Goal: Complete application form: Complete application form

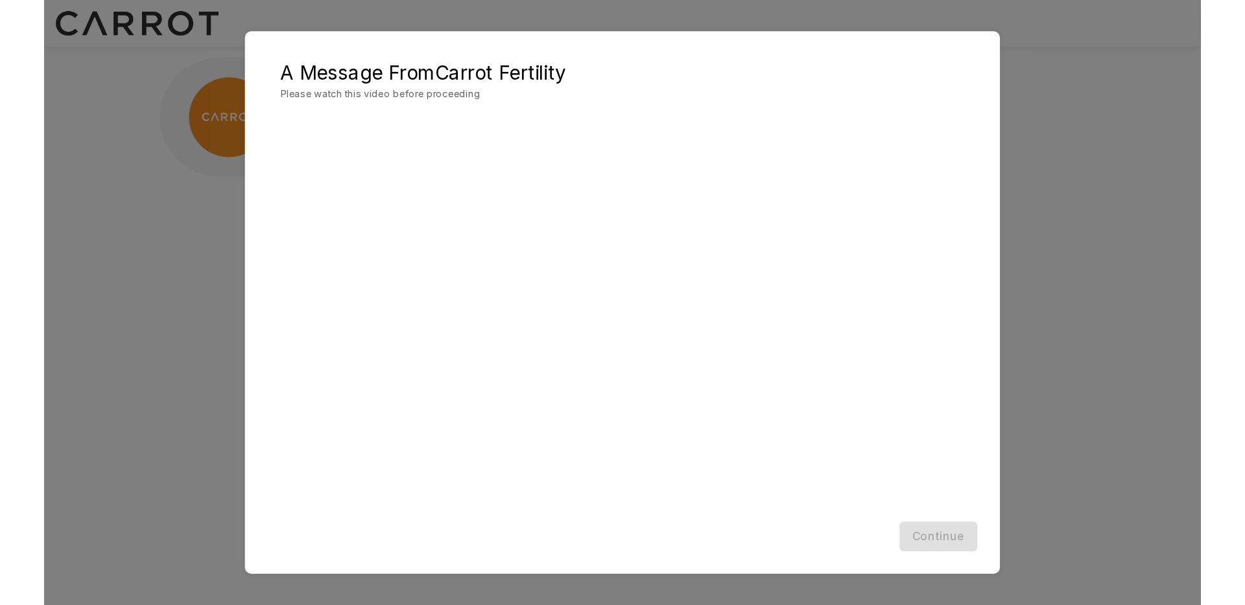
scroll to position [1, 0]
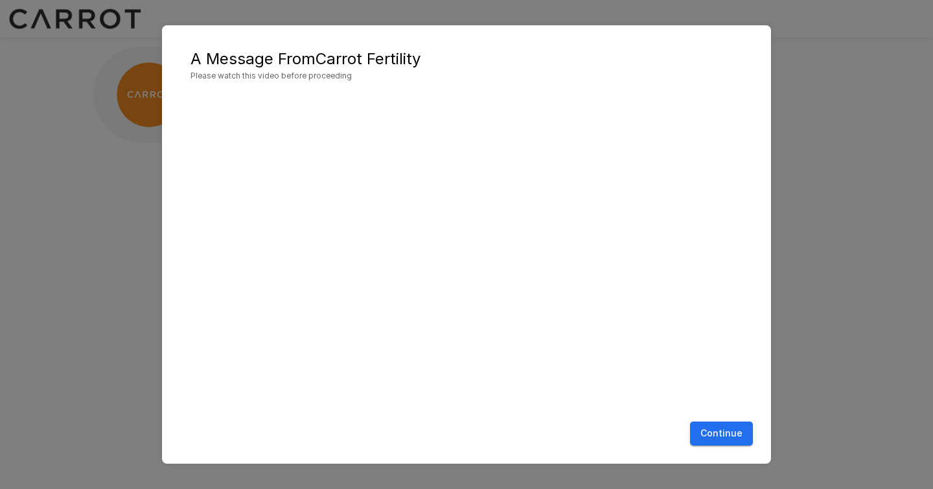
click at [728, 431] on button "Continue" at bounding box center [721, 433] width 63 height 24
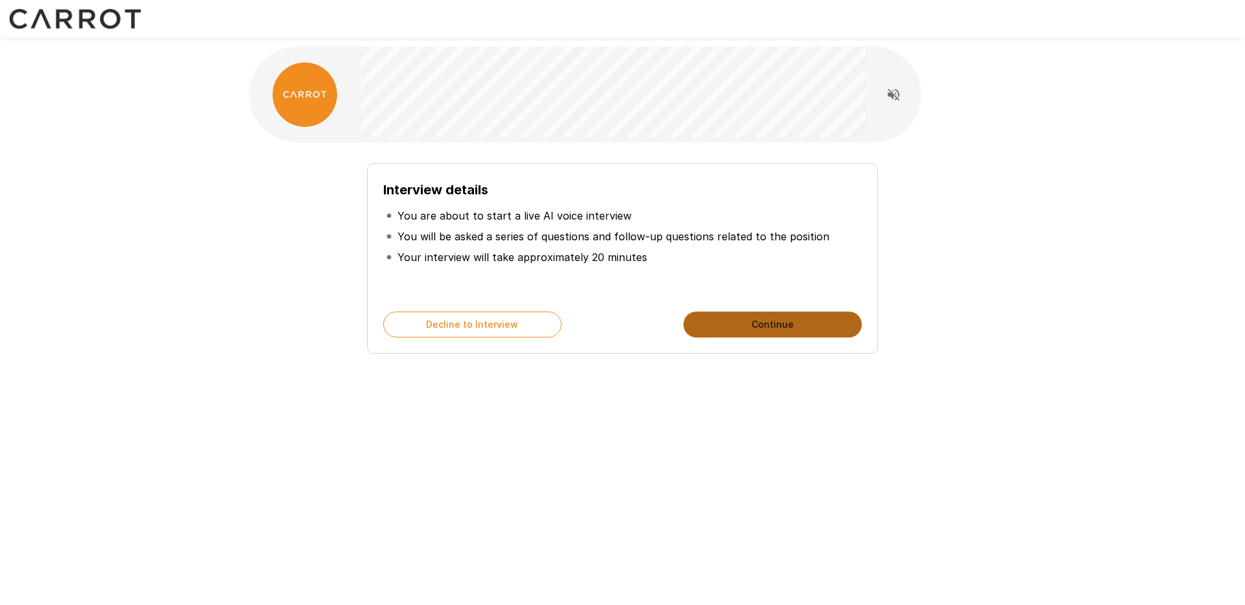
click at [767, 321] on button "Continue" at bounding box center [772, 325] width 178 height 26
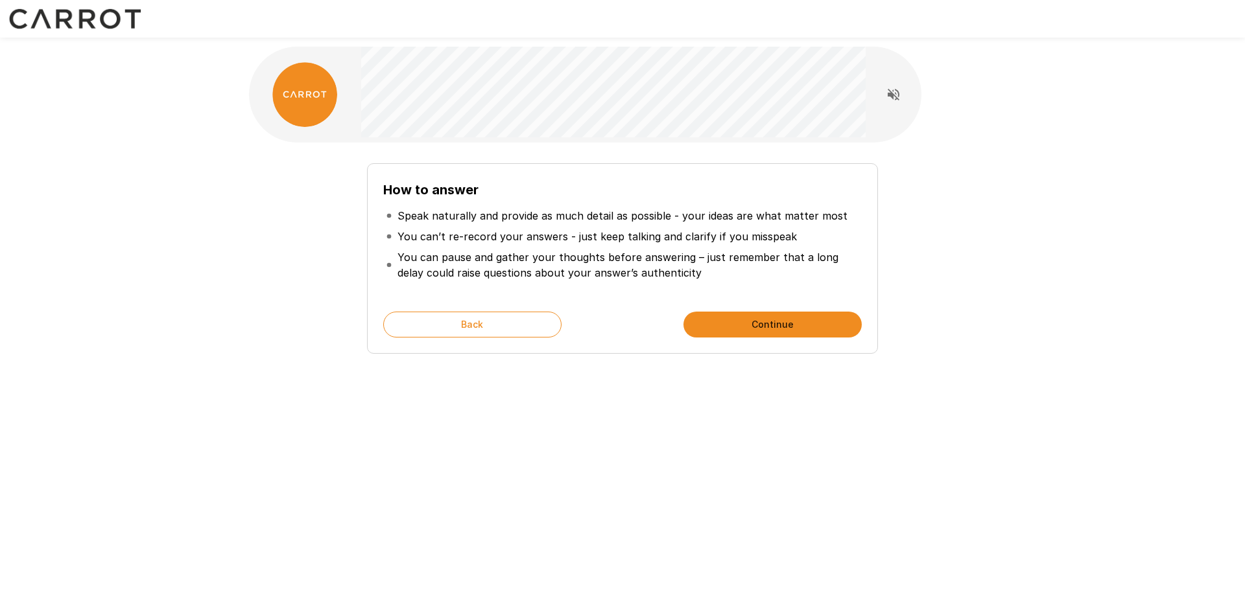
click at [745, 328] on button "Continue" at bounding box center [772, 325] width 178 height 26
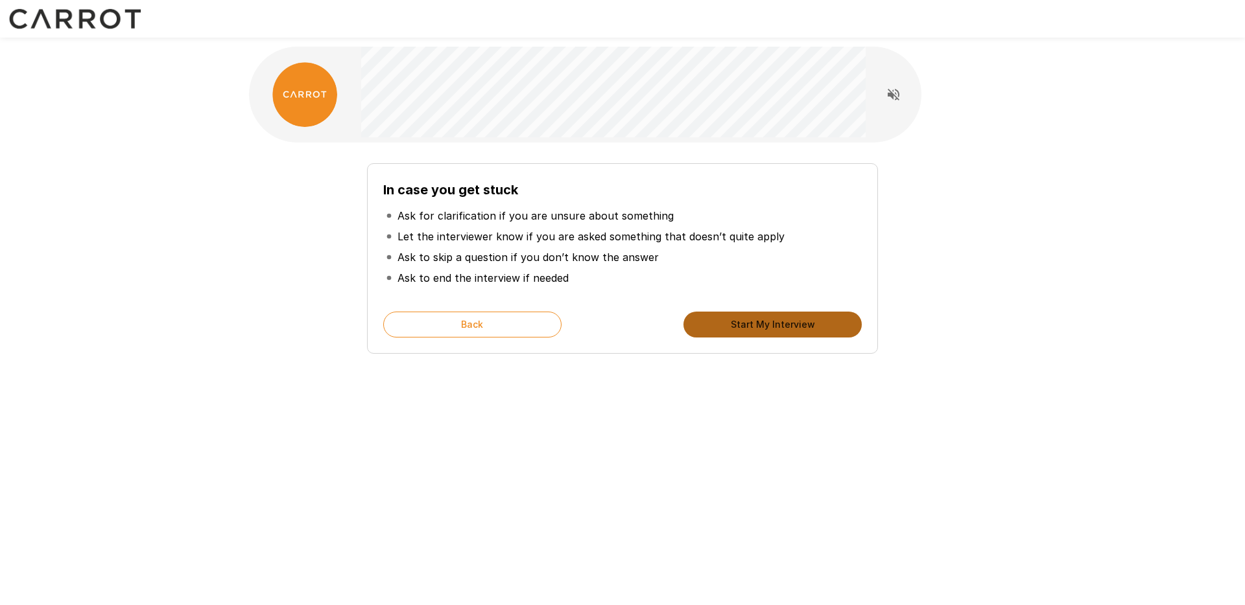
drag, startPoint x: 786, startPoint y: 330, endPoint x: 780, endPoint y: 350, distance: 21.1
click at [786, 328] on button "Start My Interview" at bounding box center [772, 325] width 178 height 26
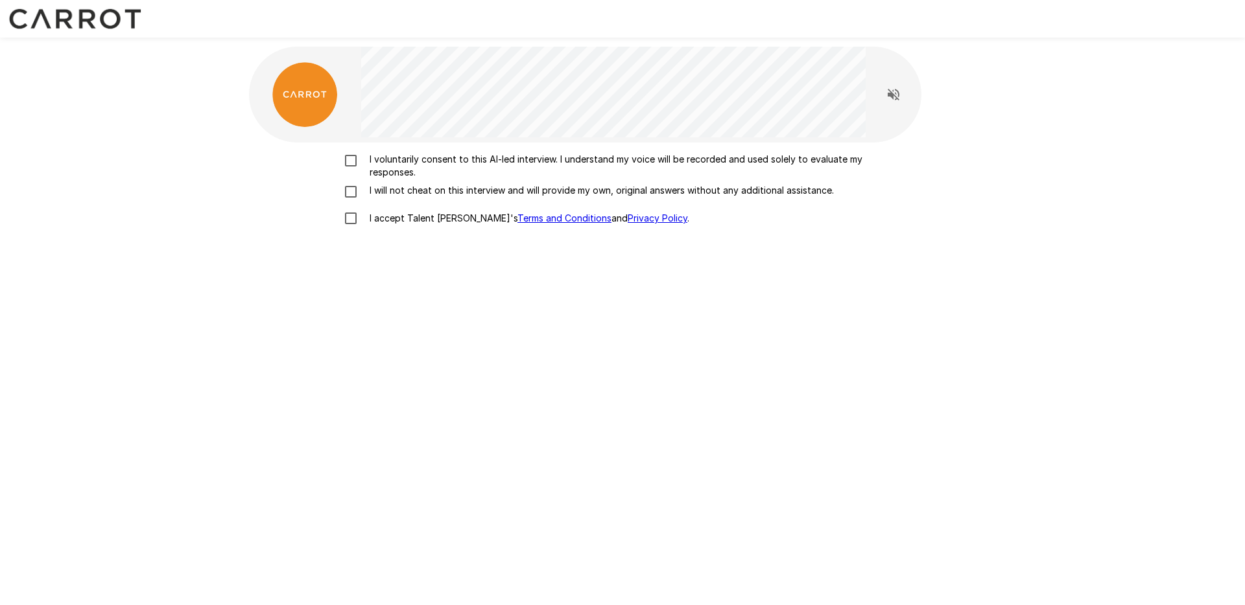
click at [408, 160] on p "I voluntarily consent to this AI-led interview. I understand my voice will be r…" at bounding box center [635, 166] width 543 height 26
click at [407, 191] on p "I will not cheat on this interview and will provide my own, original answers wi…" at bounding box center [598, 190] width 469 height 13
click at [407, 220] on p "I accept Talent Llama's Terms and Conditions and Privacy Policy ." at bounding box center [526, 218] width 325 height 13
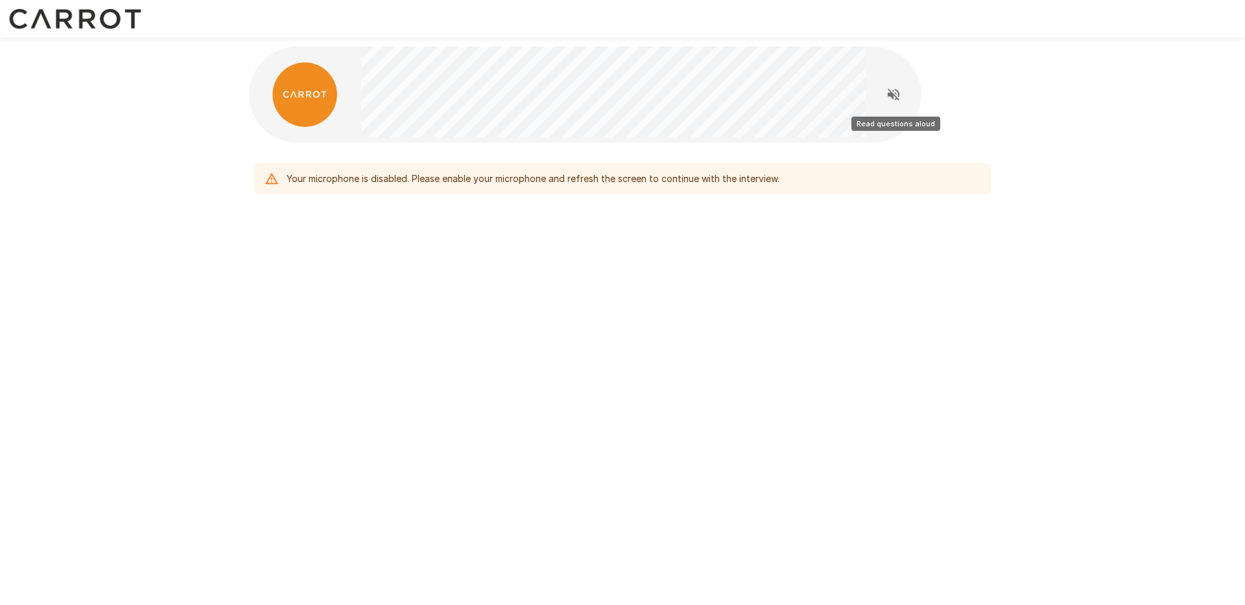
click at [892, 99] on icon "Read questions aloud" at bounding box center [893, 95] width 16 height 16
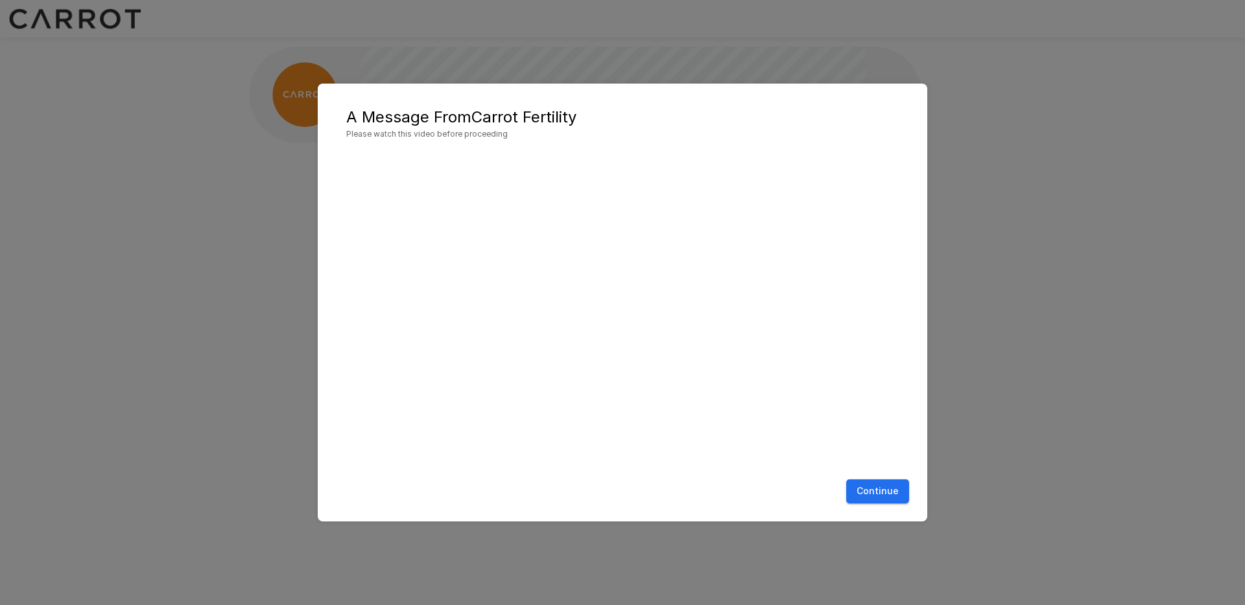
click at [878, 494] on button "Continue" at bounding box center [877, 492] width 63 height 24
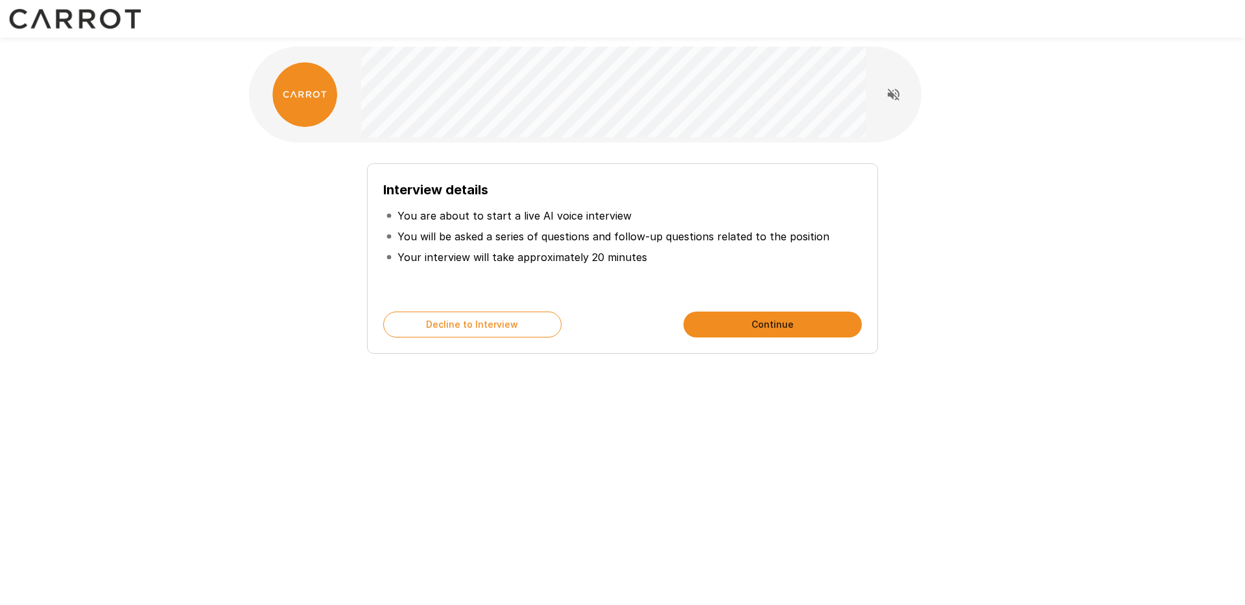
click at [708, 334] on button "Continue" at bounding box center [772, 325] width 178 height 26
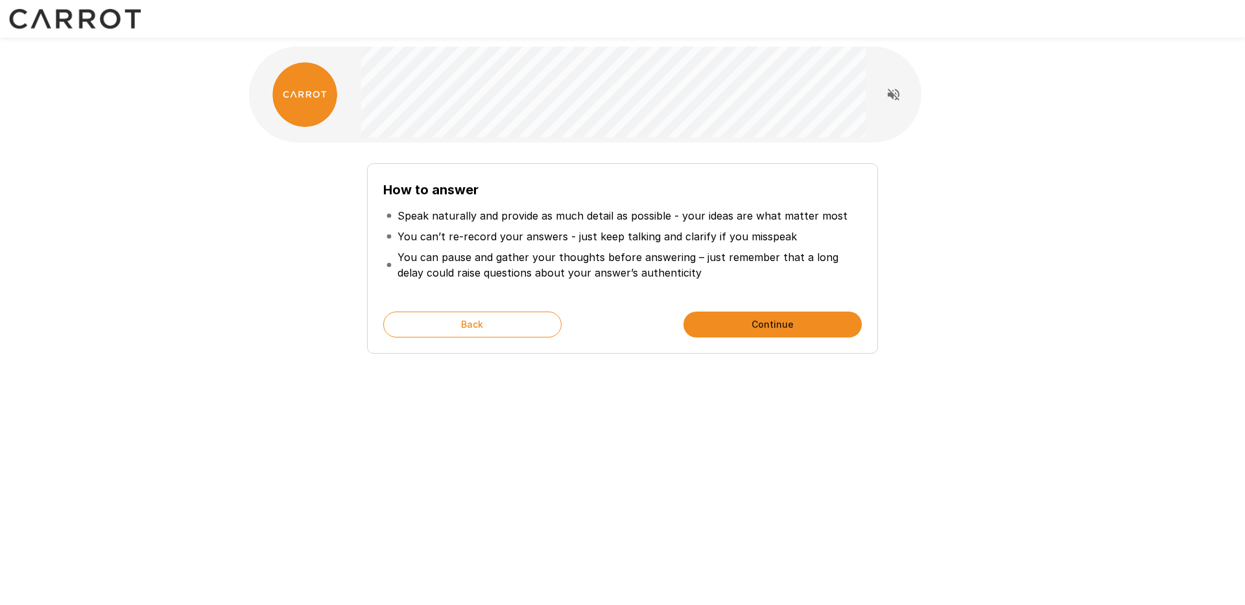
click at [708, 334] on button "Continue" at bounding box center [772, 325] width 178 height 26
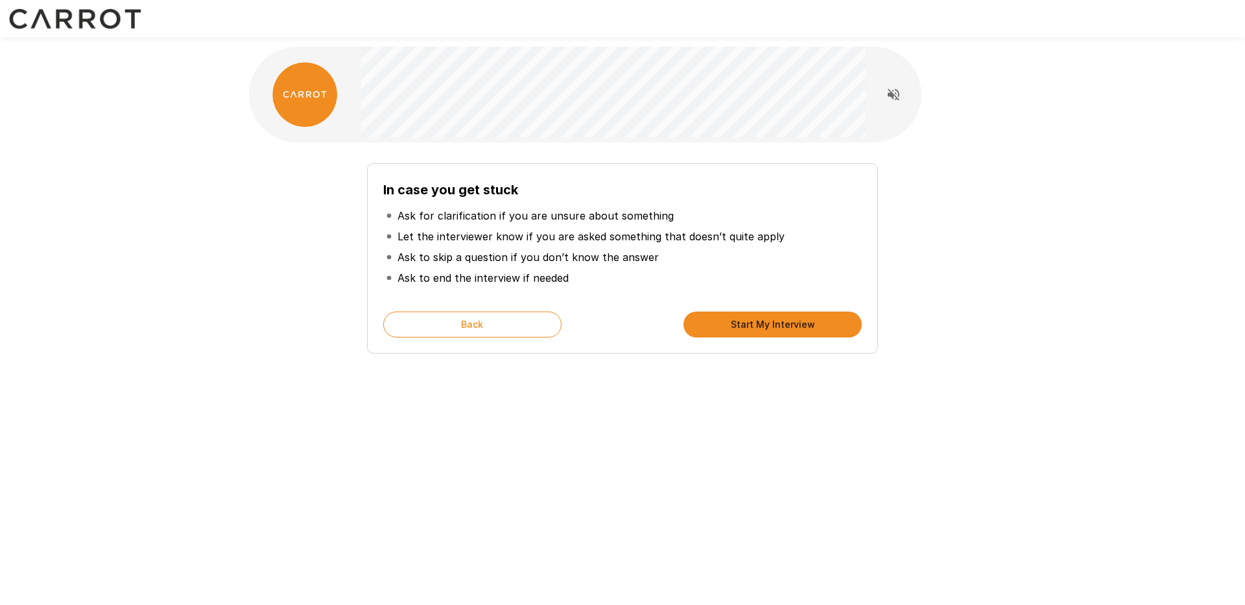
click at [708, 334] on button "Start My Interview" at bounding box center [772, 325] width 178 height 26
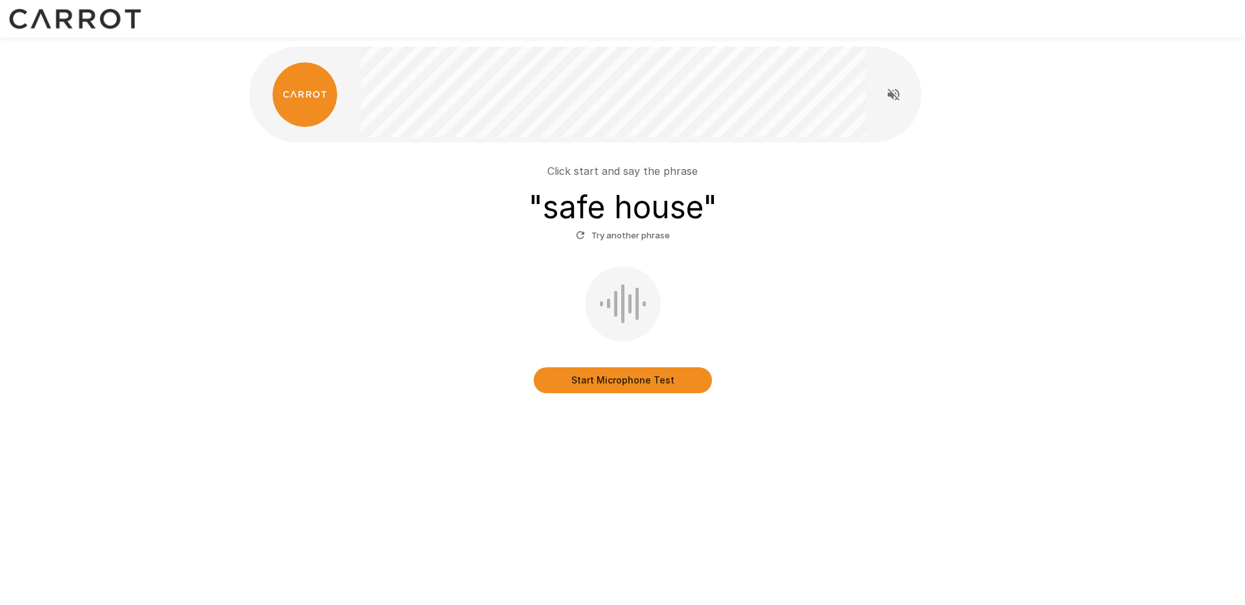
click at [617, 387] on button "Start Microphone Test" at bounding box center [622, 381] width 178 height 26
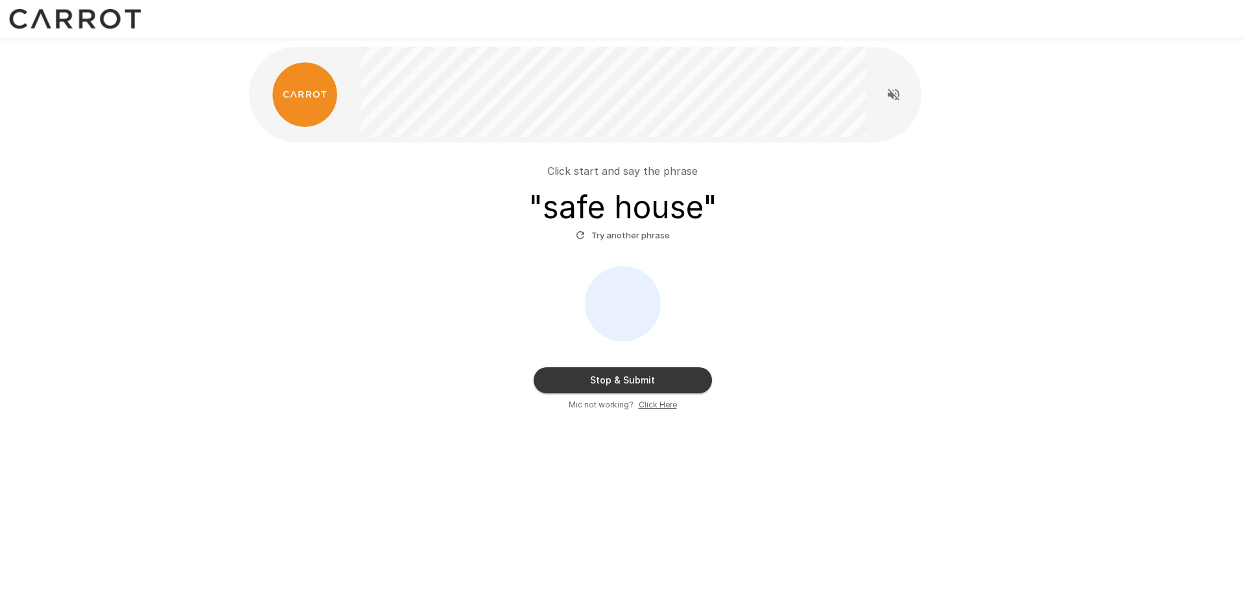
click at [619, 381] on button "Stop & Submit" at bounding box center [622, 381] width 178 height 26
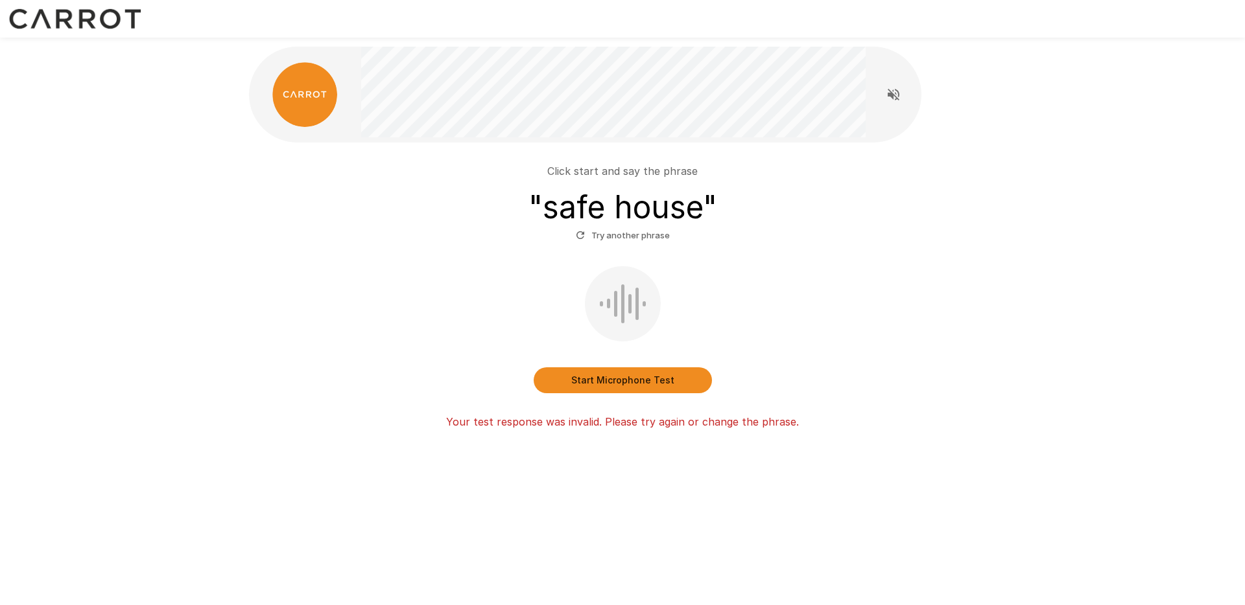
click at [619, 381] on button "Start Microphone Test" at bounding box center [622, 381] width 178 height 26
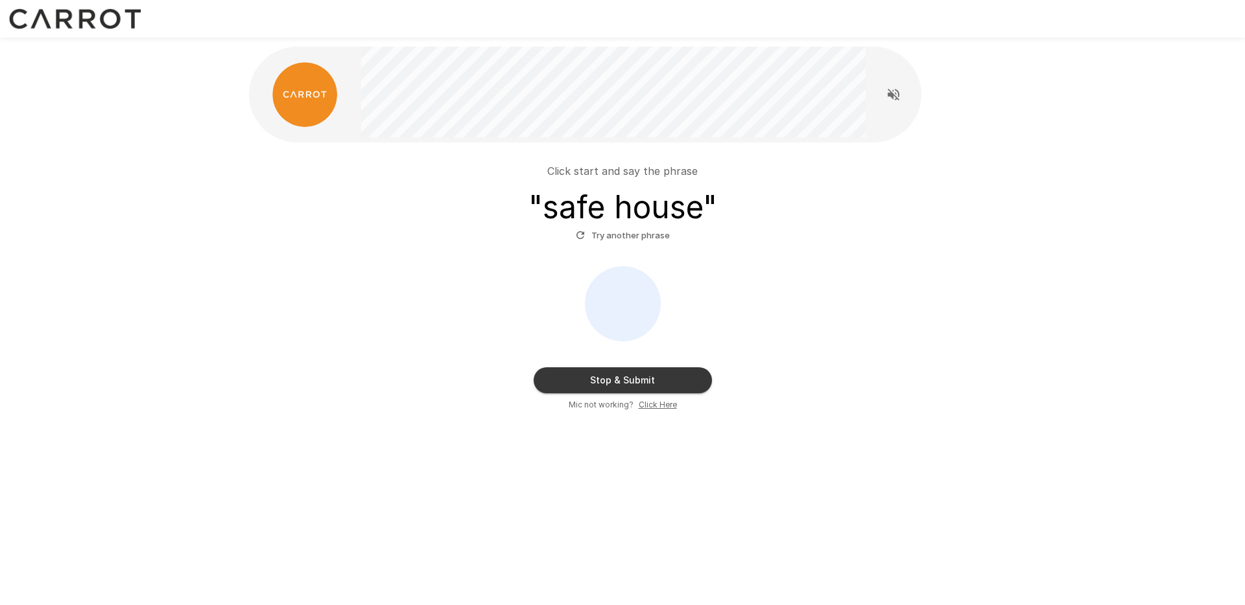
click at [619, 381] on button "Stop & Submit" at bounding box center [622, 381] width 178 height 26
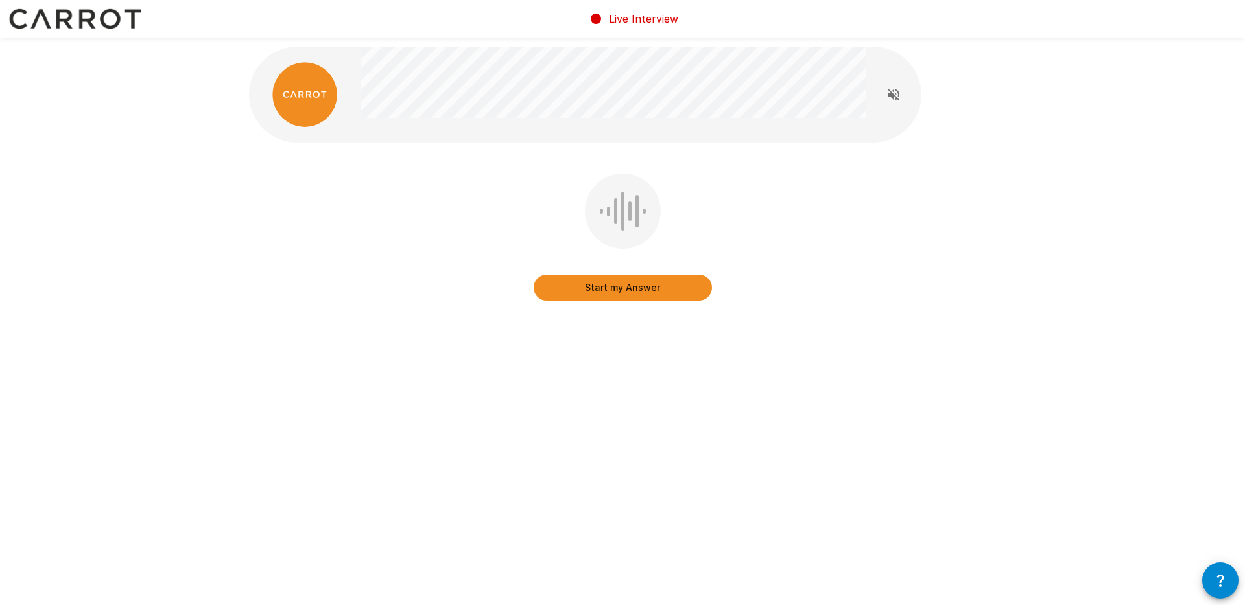
click at [1227, 583] on icon "button" at bounding box center [1220, 581] width 16 height 16
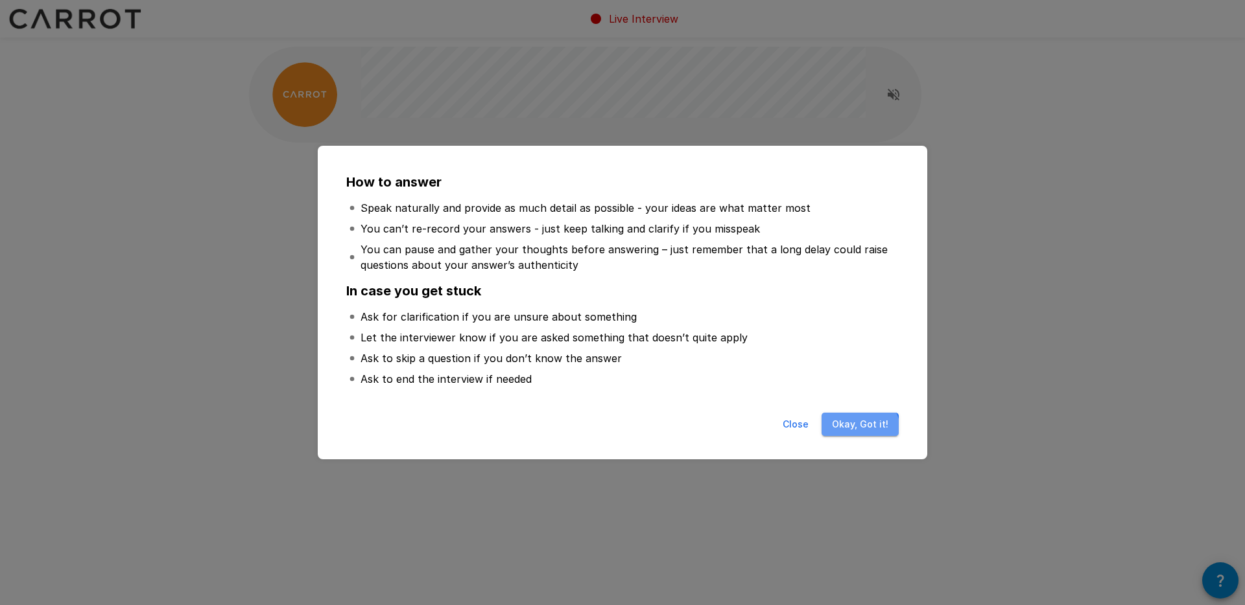
click at [858, 432] on button "Okay, Got it!" at bounding box center [859, 425] width 77 height 24
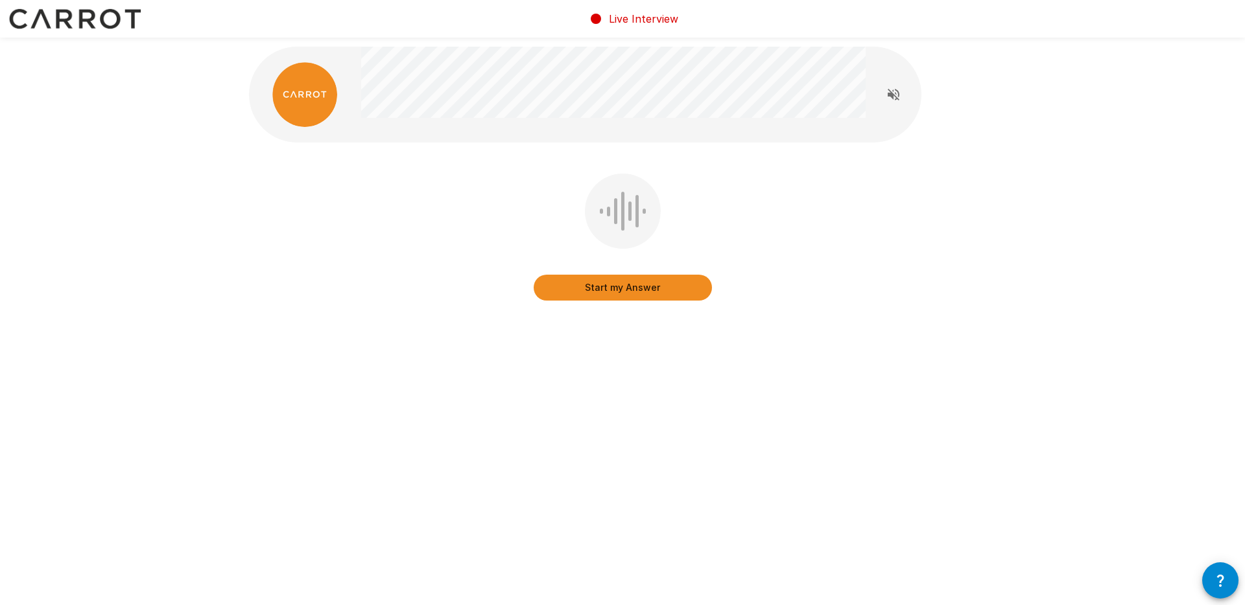
click at [634, 287] on button "Start my Answer" at bounding box center [622, 288] width 178 height 26
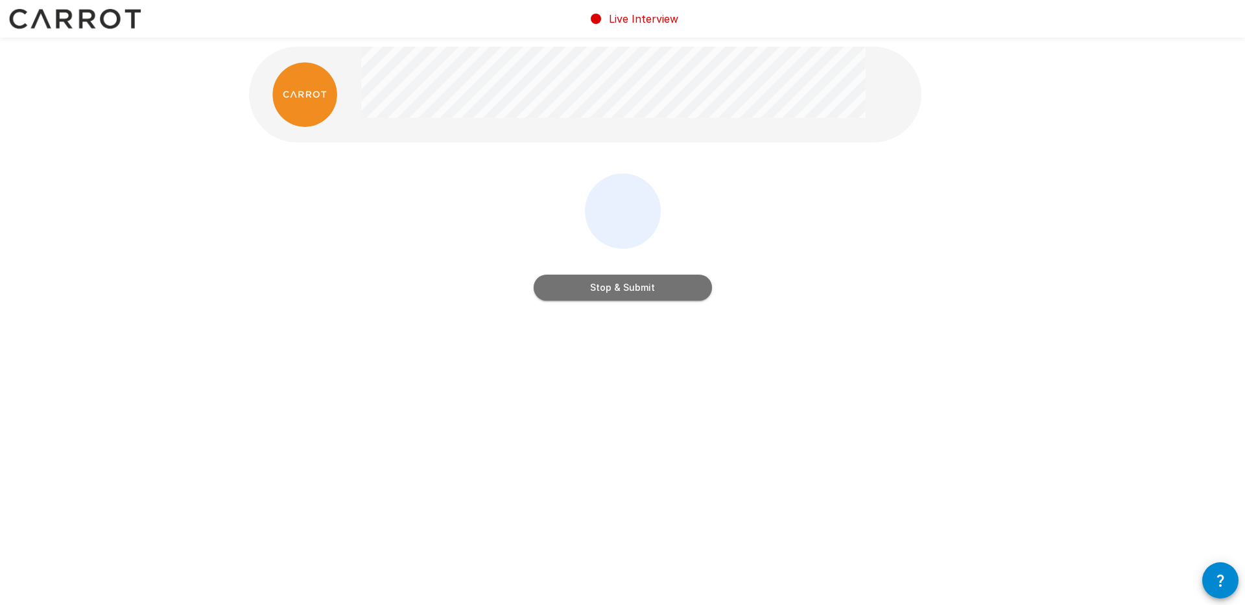
click at [673, 293] on button "Stop & Submit" at bounding box center [622, 288] width 178 height 26
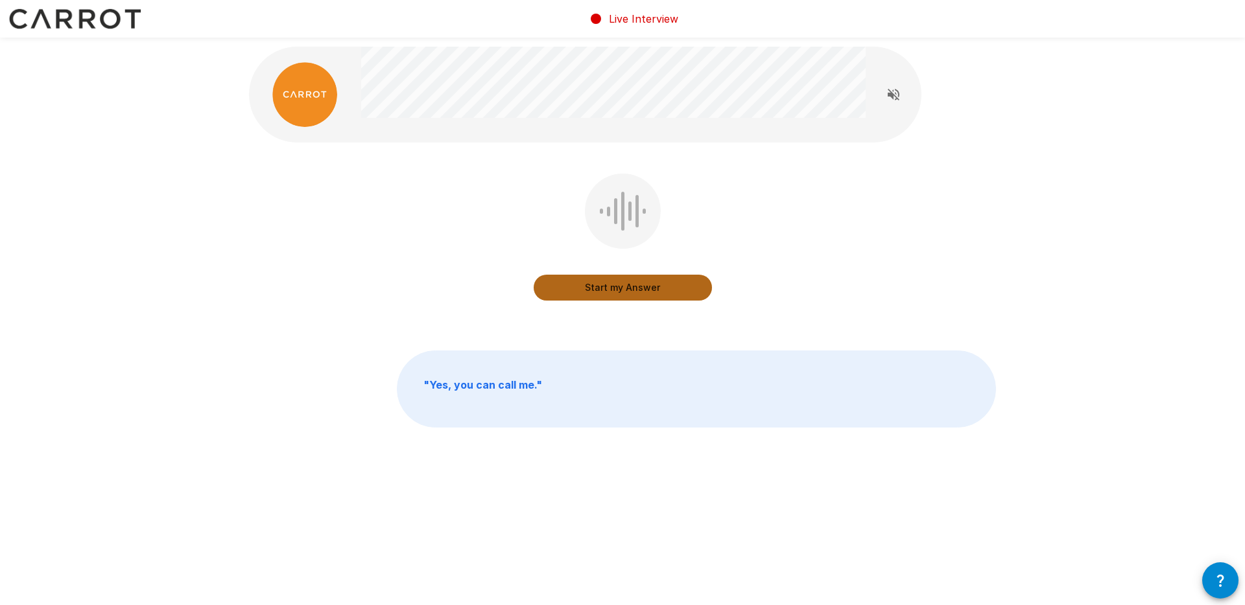
click at [638, 287] on button "Start my Answer" at bounding box center [622, 288] width 178 height 26
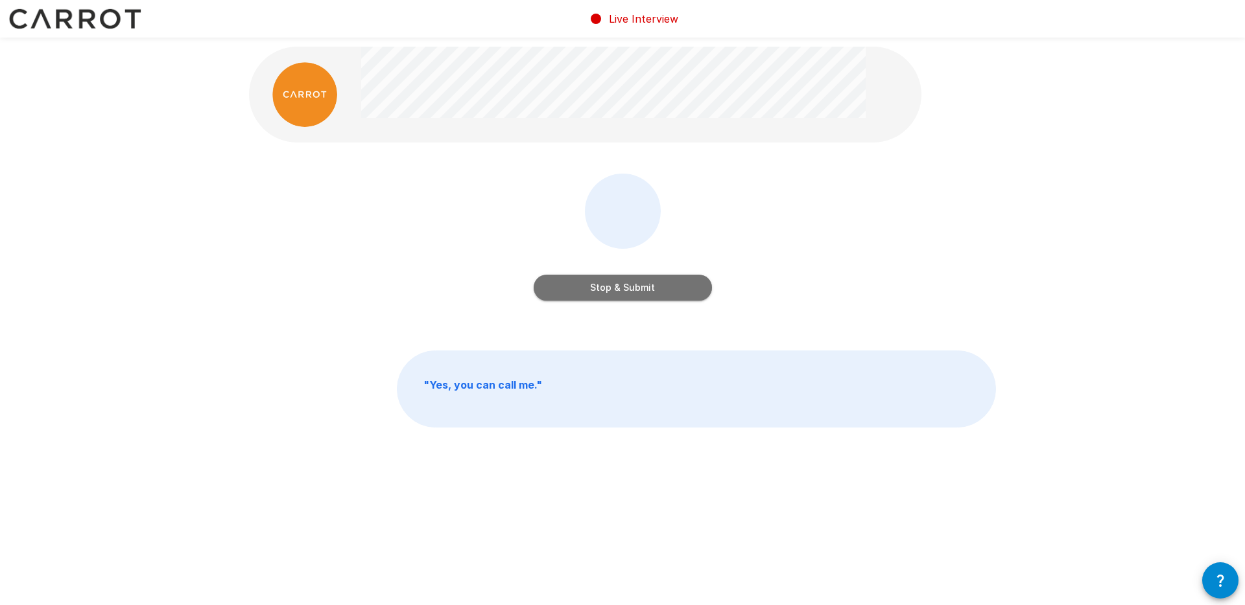
click at [681, 292] on button "Stop & Submit" at bounding box center [622, 288] width 178 height 26
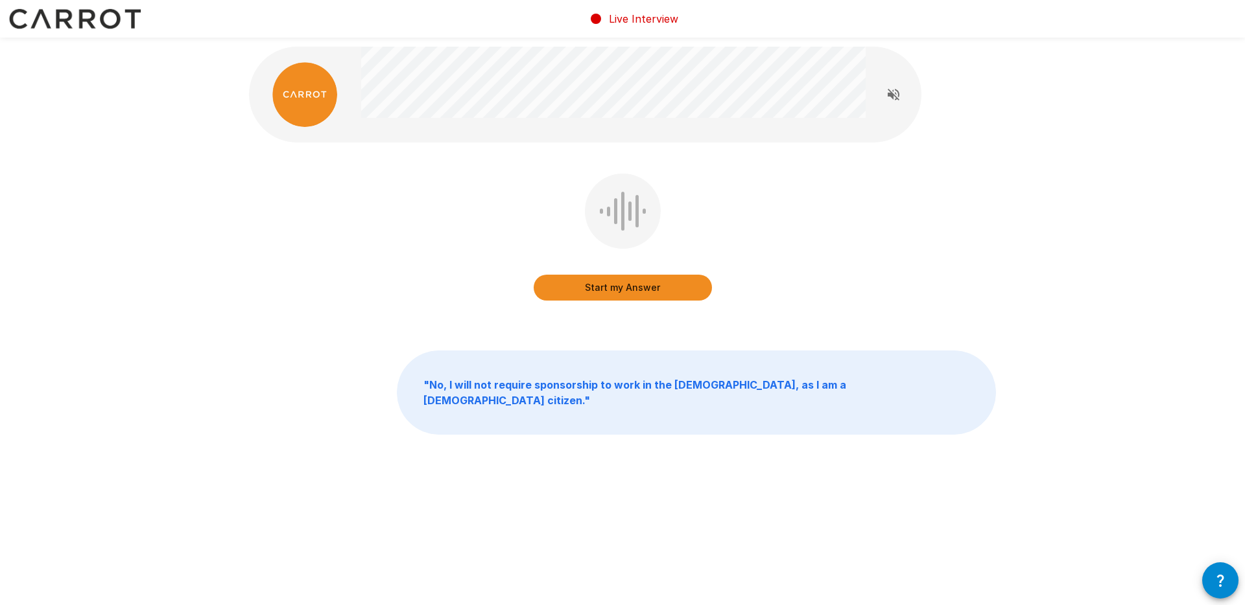
click at [652, 293] on button "Start my Answer" at bounding box center [622, 288] width 178 height 26
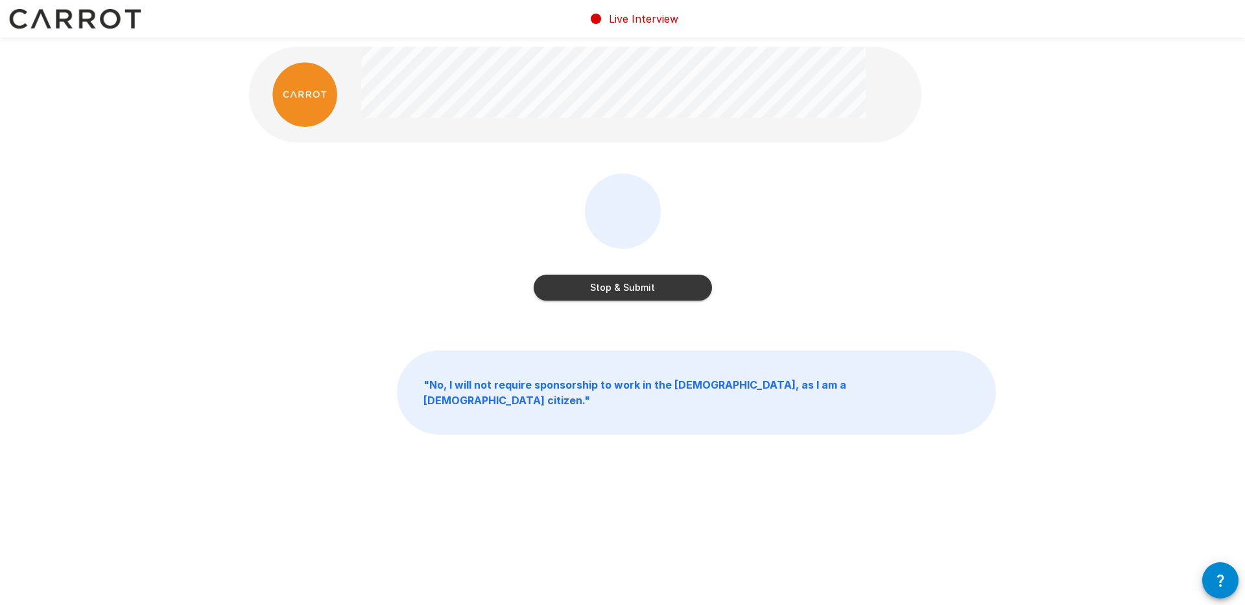
click at [673, 282] on button "Stop & Submit" at bounding box center [622, 288] width 178 height 26
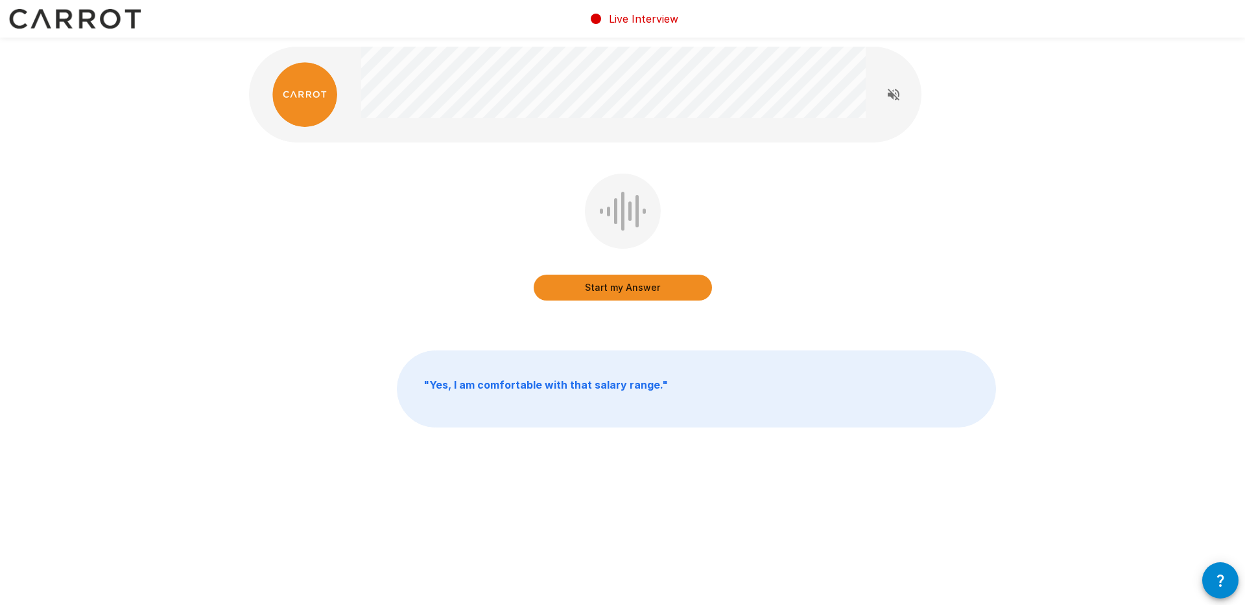
click at [620, 292] on button "Start my Answer" at bounding box center [622, 288] width 178 height 26
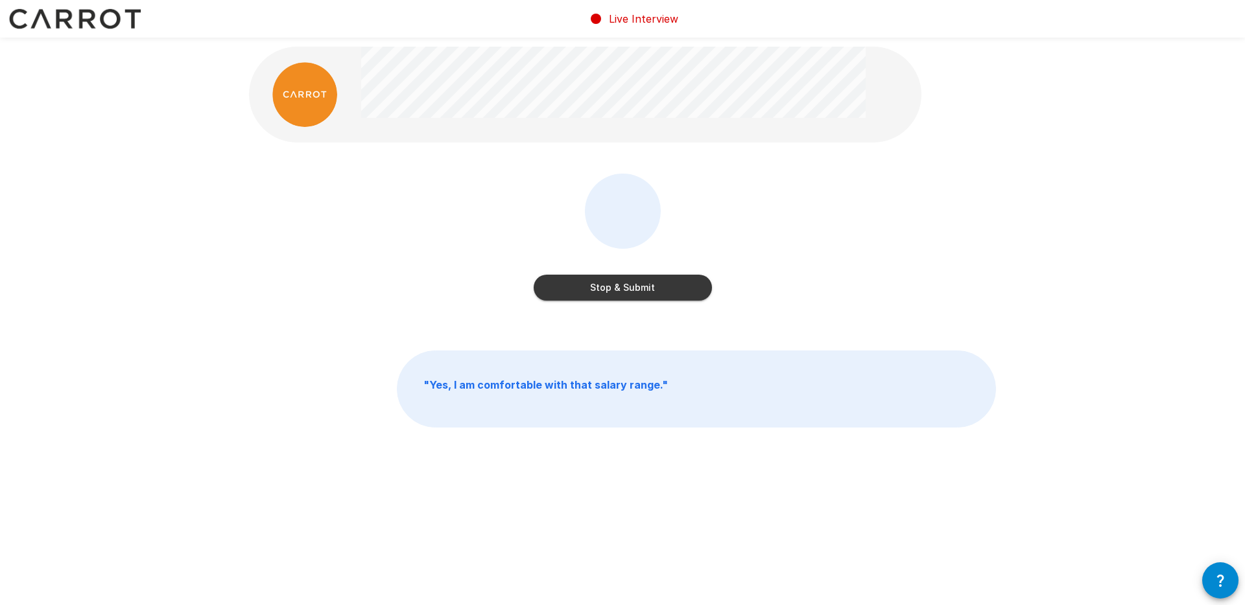
click at [668, 287] on button "Stop & Submit" at bounding box center [622, 288] width 178 height 26
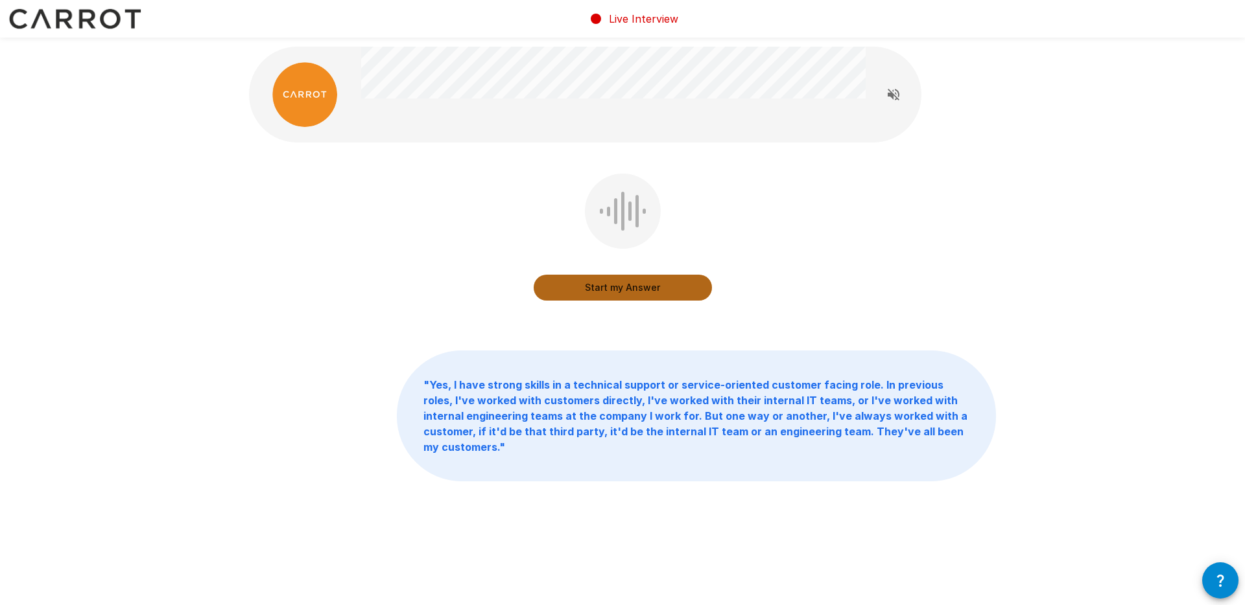
click at [650, 290] on button "Start my Answer" at bounding box center [622, 288] width 178 height 26
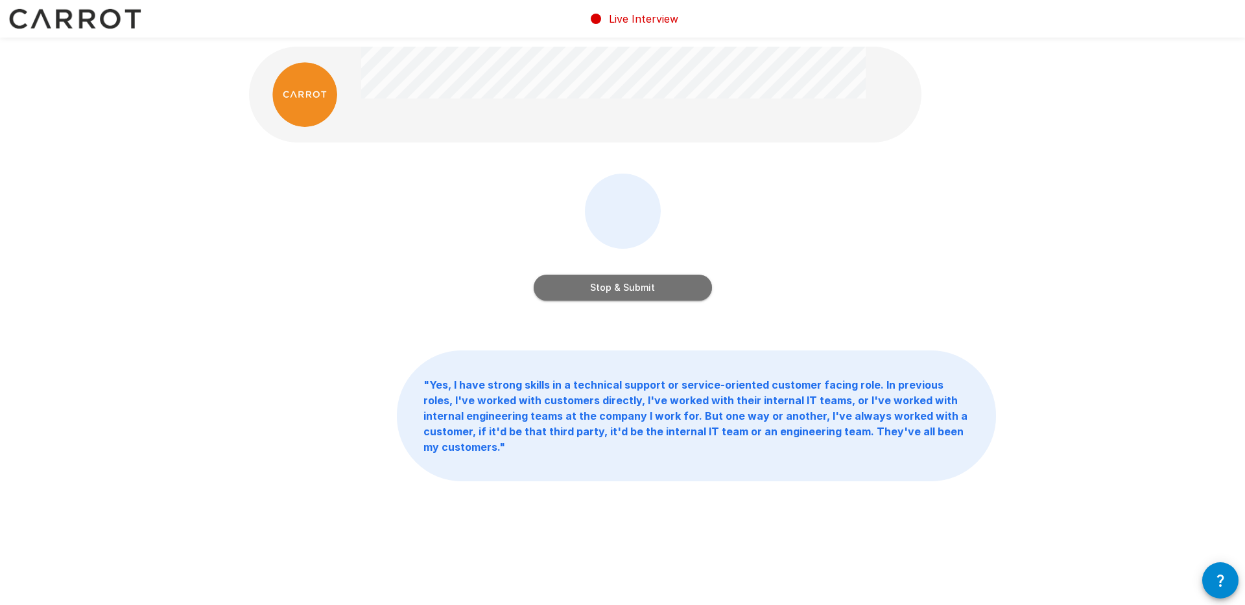
click at [642, 288] on button "Stop & Submit" at bounding box center [622, 288] width 178 height 26
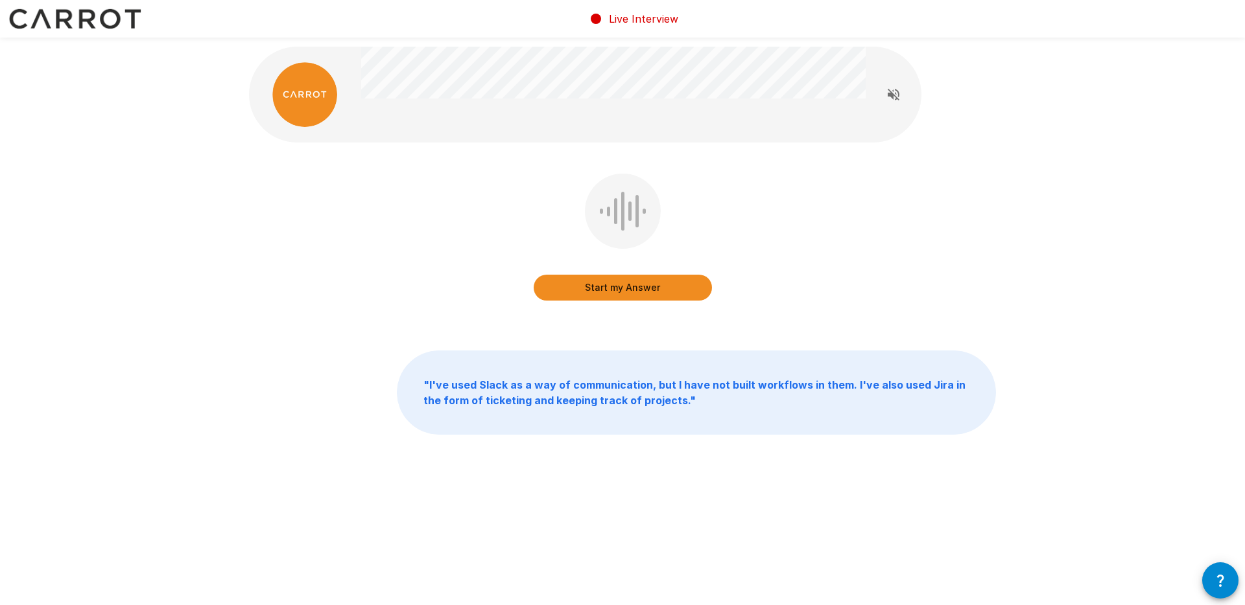
click at [673, 286] on button "Start my Answer" at bounding box center [622, 288] width 178 height 26
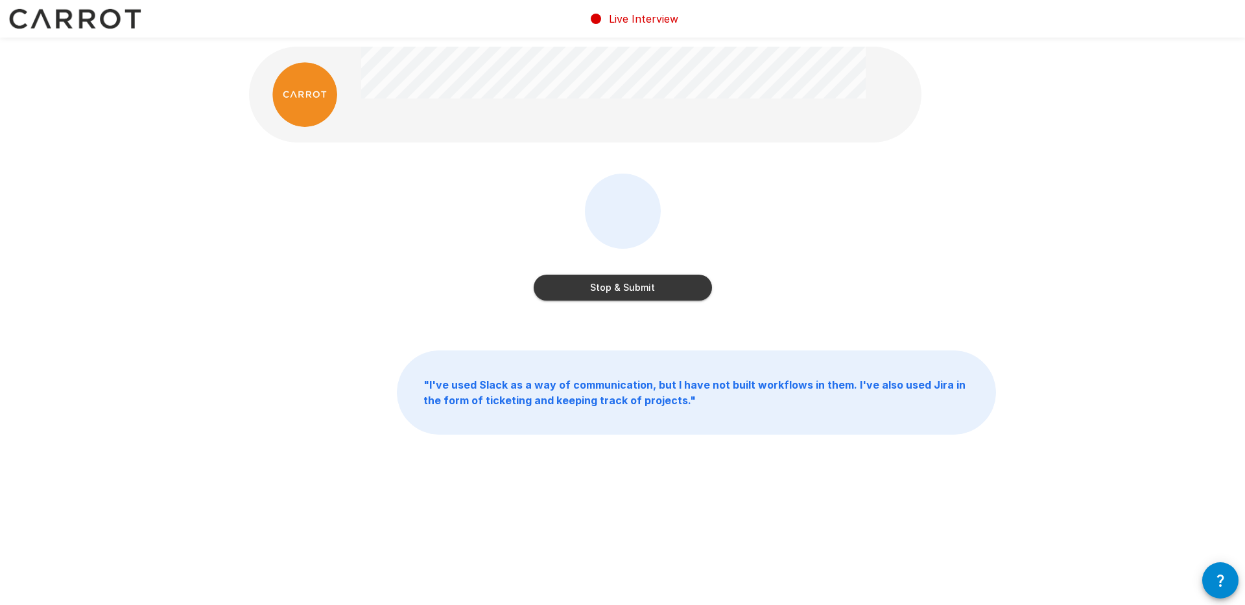
click at [680, 282] on button "Stop & Submit" at bounding box center [622, 288] width 178 height 26
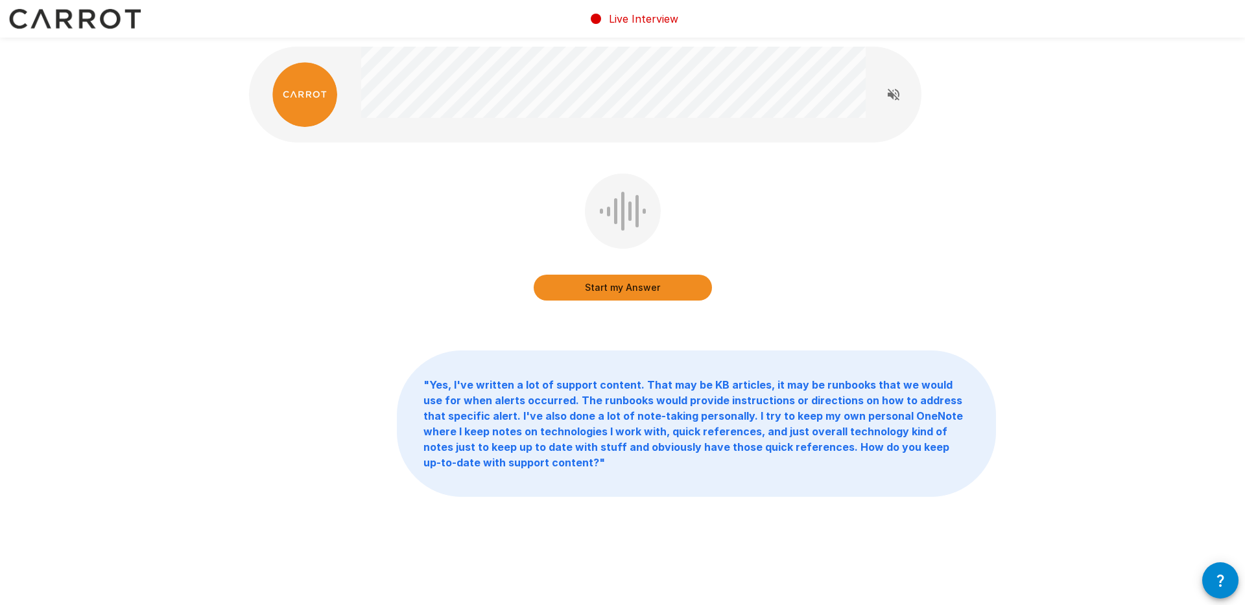
click at [666, 287] on button "Start my Answer" at bounding box center [622, 288] width 178 height 26
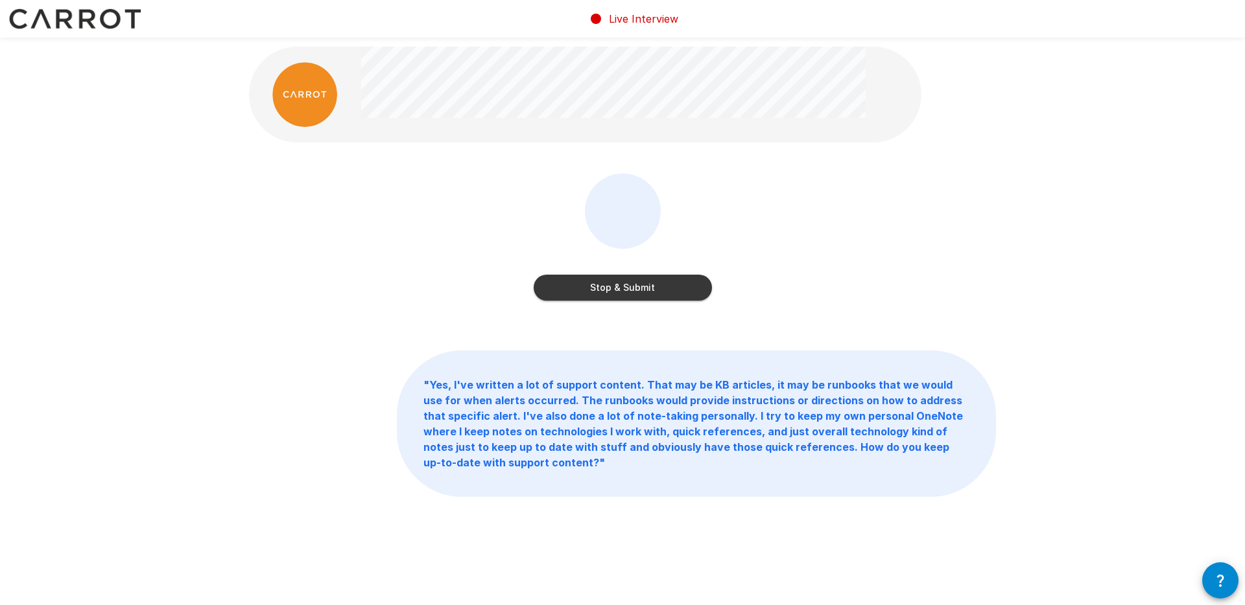
click at [678, 289] on button "Stop & Submit" at bounding box center [622, 288] width 178 height 26
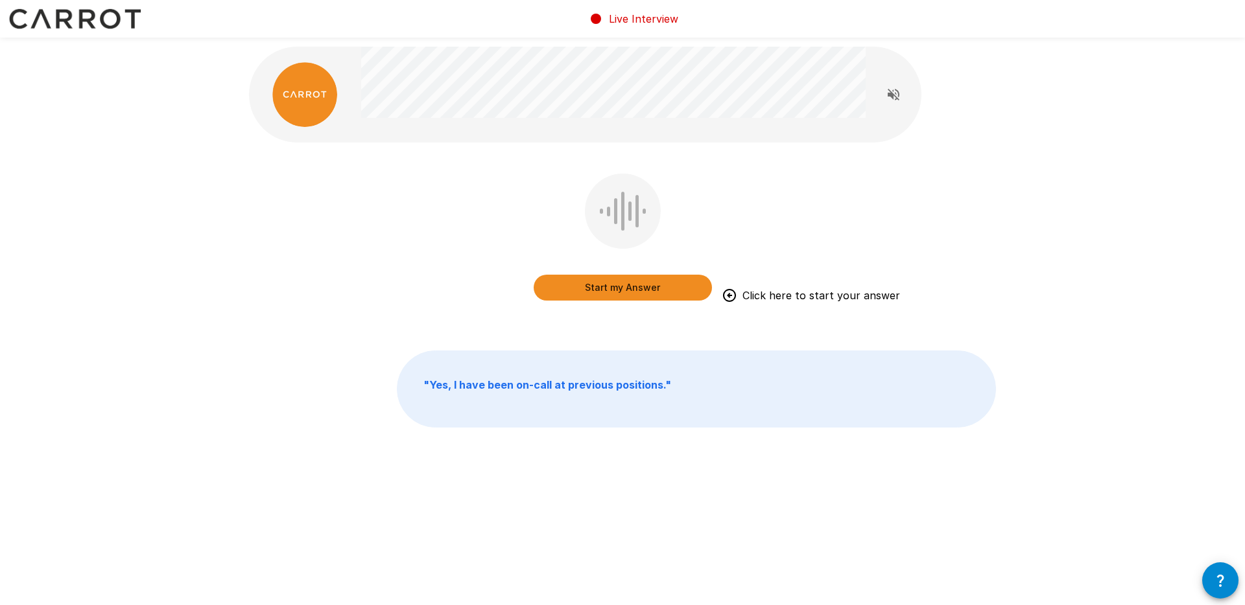
click at [664, 281] on button "Start my Answer" at bounding box center [622, 288] width 178 height 26
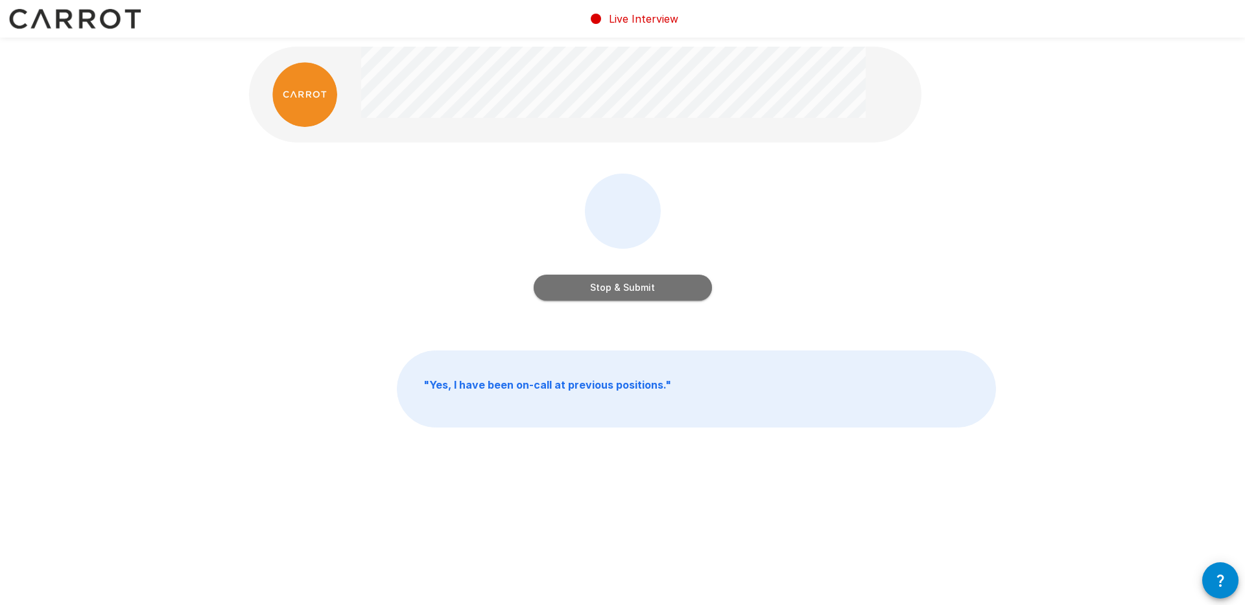
click at [665, 281] on button "Stop & Submit" at bounding box center [622, 288] width 178 height 26
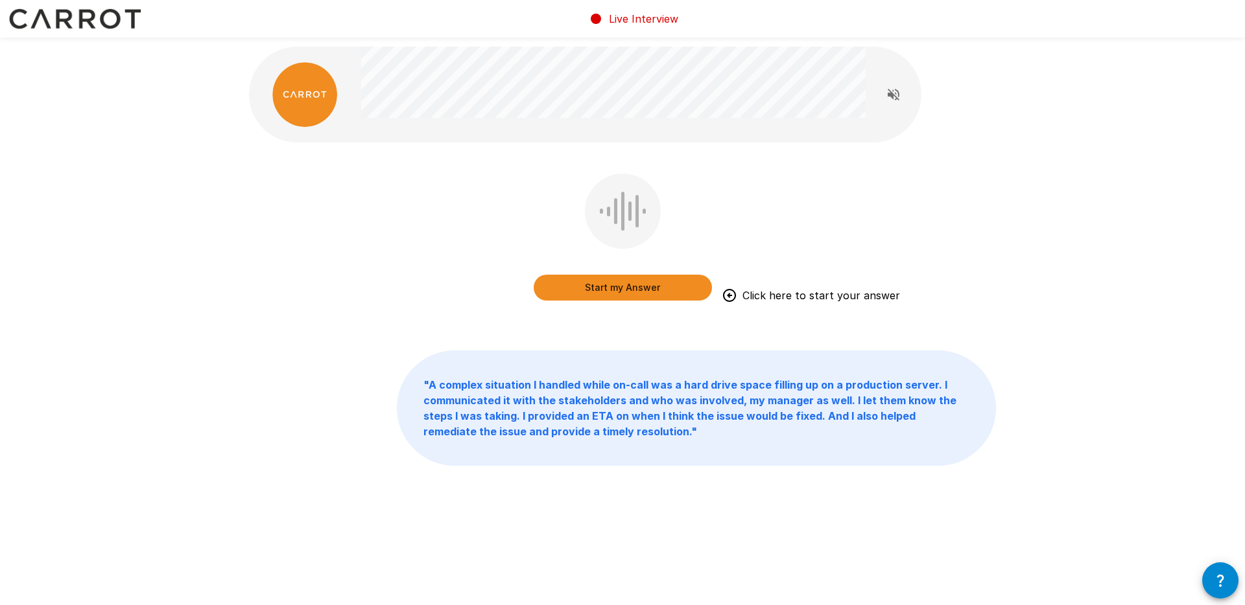
click at [636, 285] on button "Start my Answer" at bounding box center [622, 288] width 178 height 26
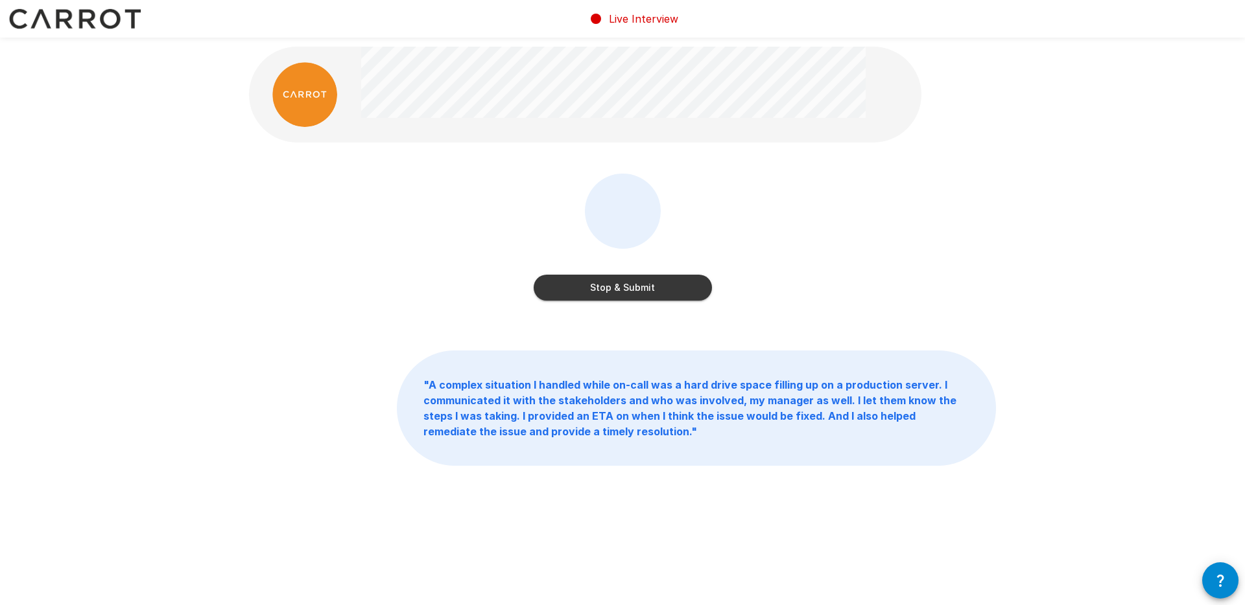
drag, startPoint x: 685, startPoint y: 280, endPoint x: 691, endPoint y: 272, distance: 10.6
click at [685, 280] on button "Stop & Submit" at bounding box center [622, 288] width 178 height 26
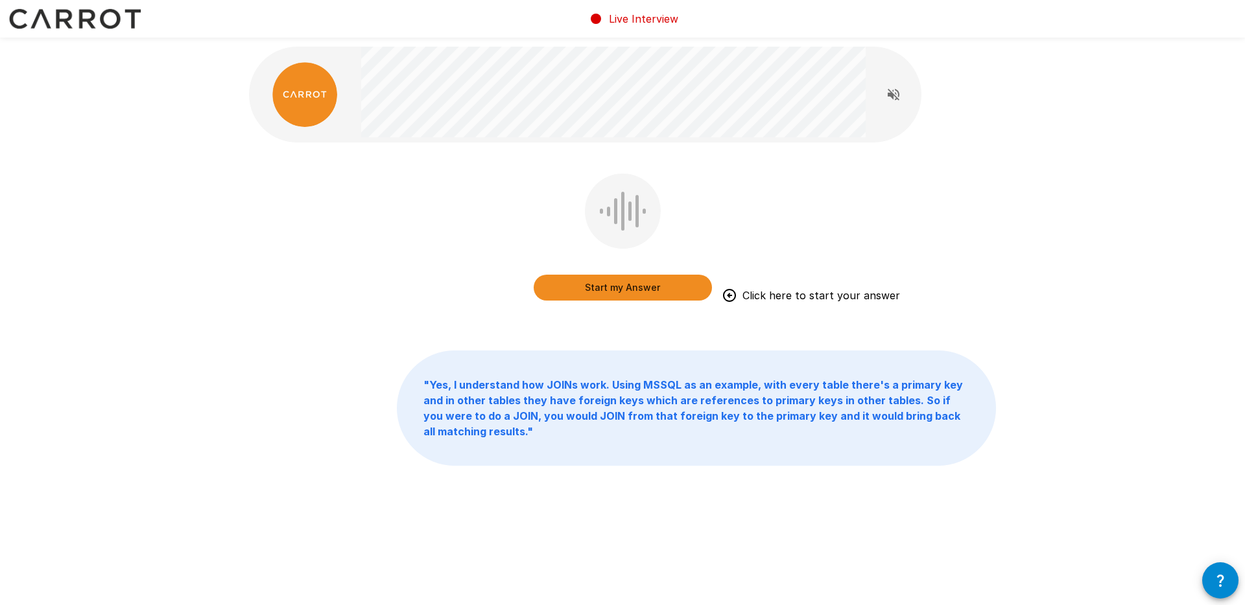
click at [630, 287] on button "Start my Answer" at bounding box center [622, 288] width 178 height 26
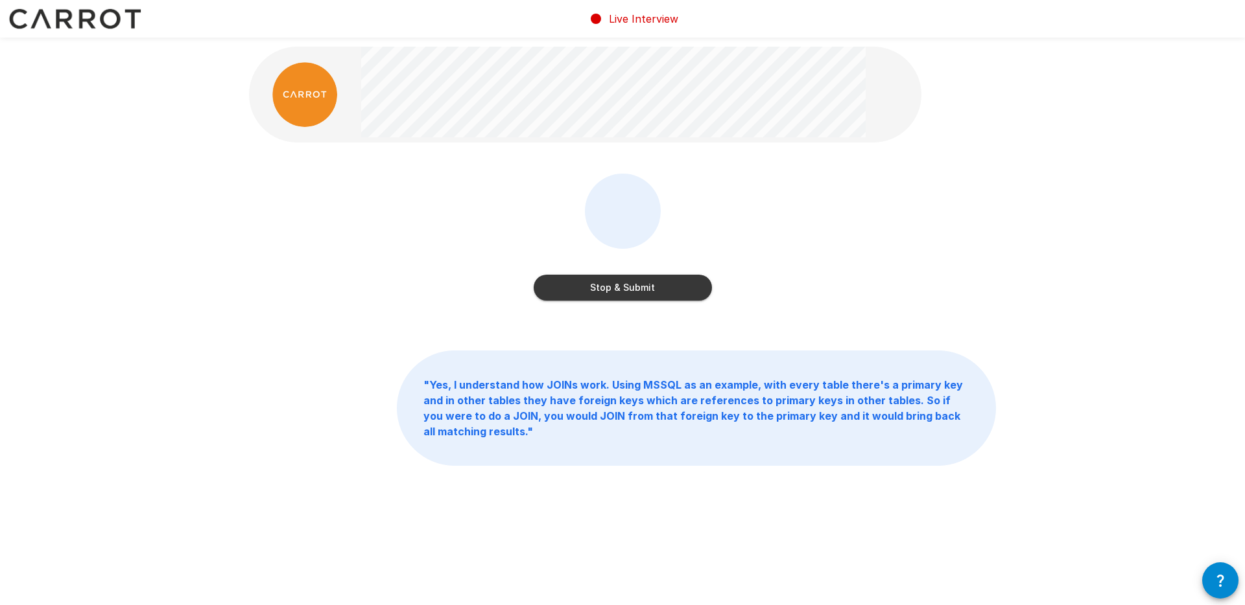
drag, startPoint x: 644, startPoint y: 284, endPoint x: 717, endPoint y: 248, distance: 80.9
click at [644, 285] on button "Stop & Submit" at bounding box center [622, 288] width 178 height 26
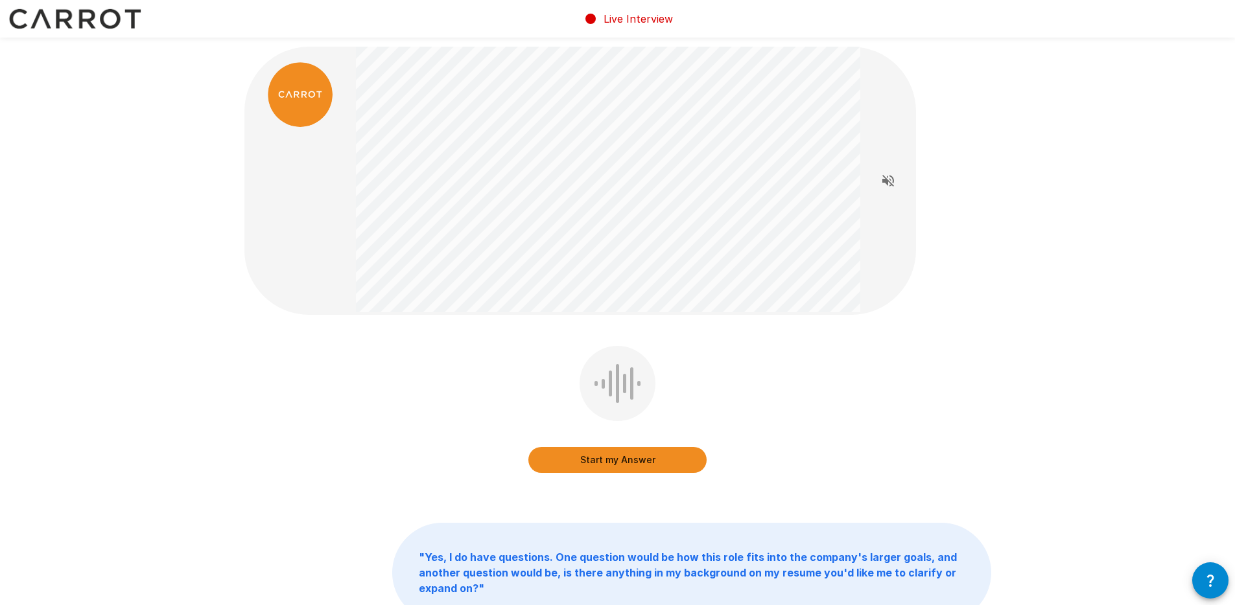
click at [678, 457] on button "Start my Answer" at bounding box center [617, 460] width 178 height 26
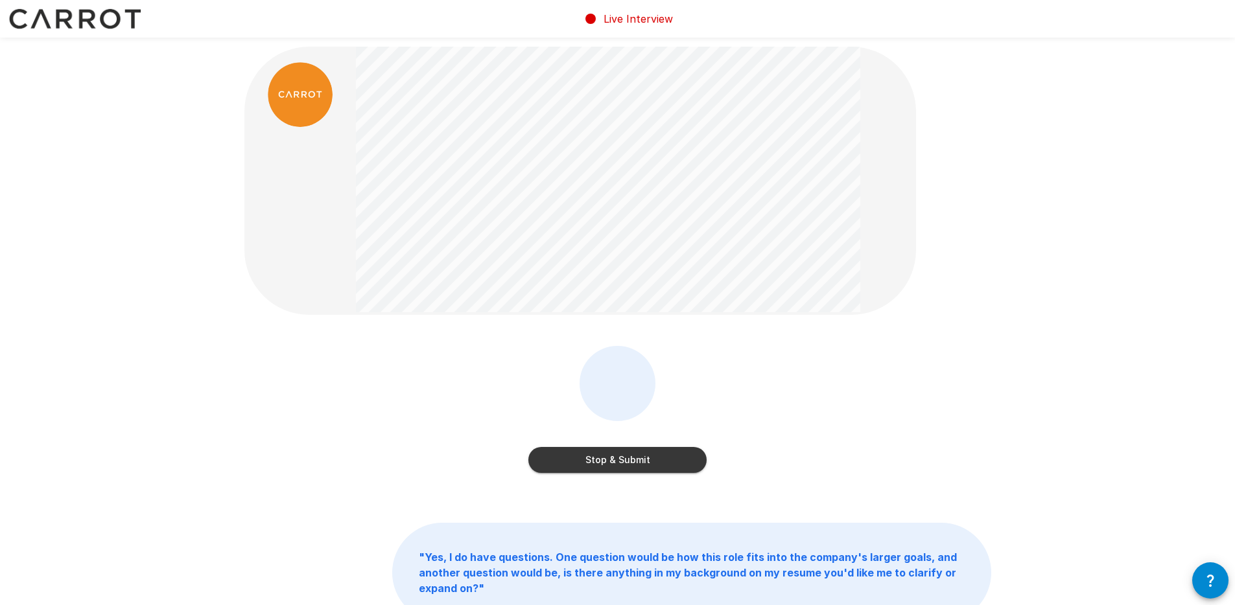
click at [663, 456] on button "Stop & Submit" at bounding box center [617, 460] width 178 height 26
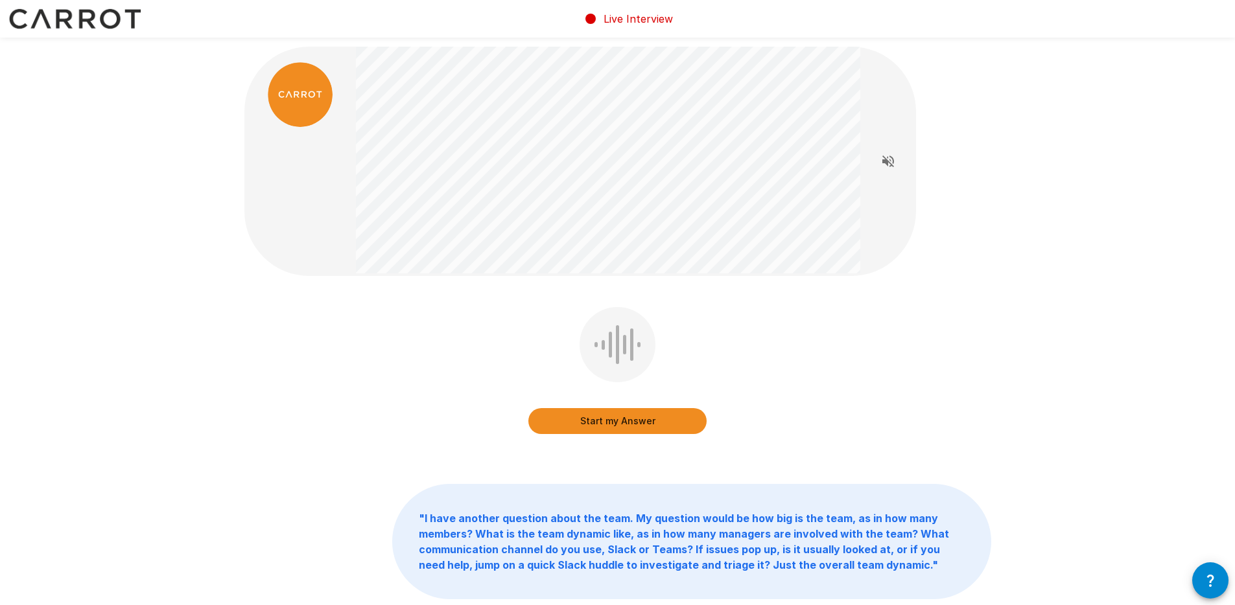
click at [659, 421] on button "Start my Answer" at bounding box center [617, 421] width 178 height 26
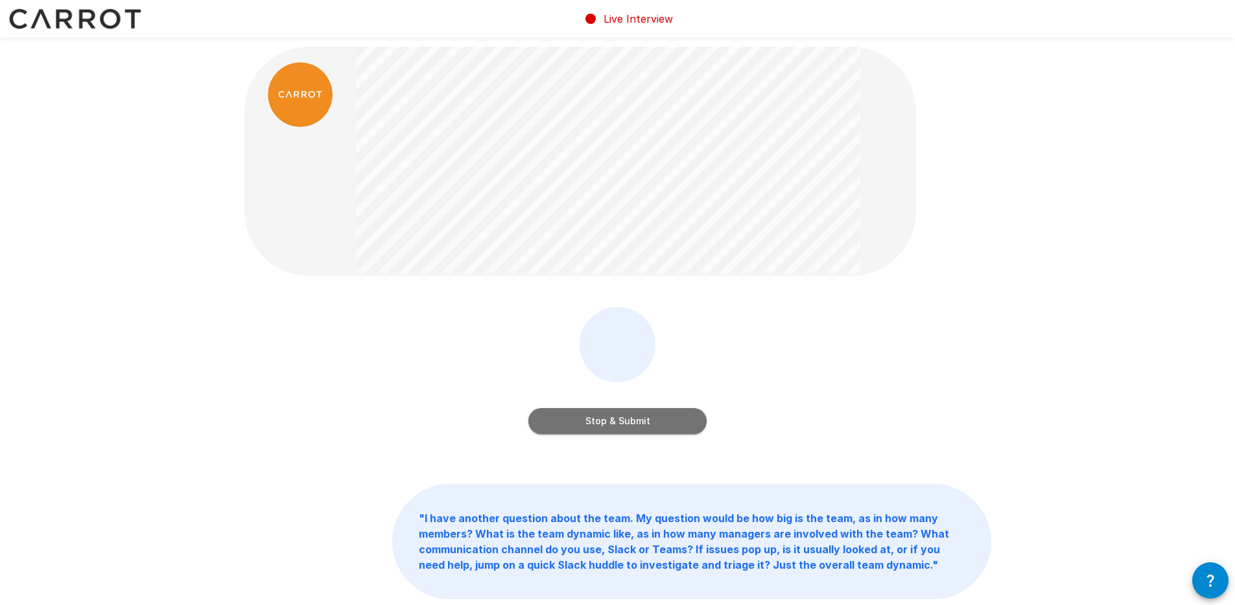
drag, startPoint x: 664, startPoint y: 410, endPoint x: 688, endPoint y: 394, distance: 28.6
click at [663, 410] on button "Stop & Submit" at bounding box center [617, 421] width 178 height 26
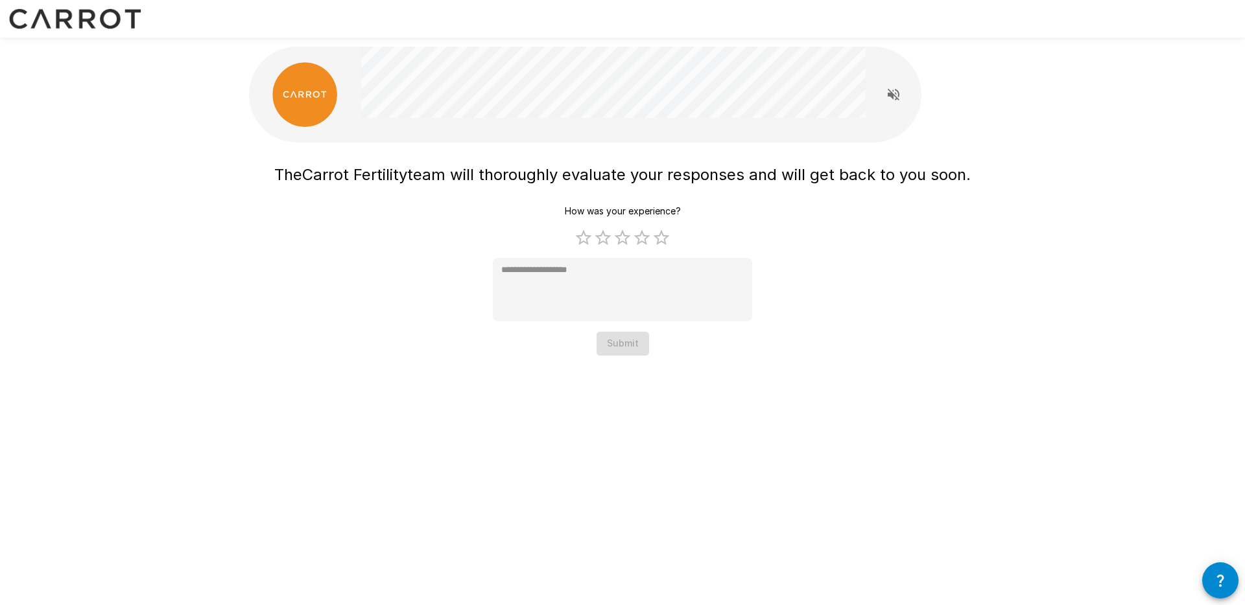
click at [657, 244] on label "5 Stars" at bounding box center [660, 237] width 19 height 19
type textarea "*"
click at [626, 347] on button "Submit" at bounding box center [622, 344] width 53 height 24
